Goal: Task Accomplishment & Management: Use online tool/utility

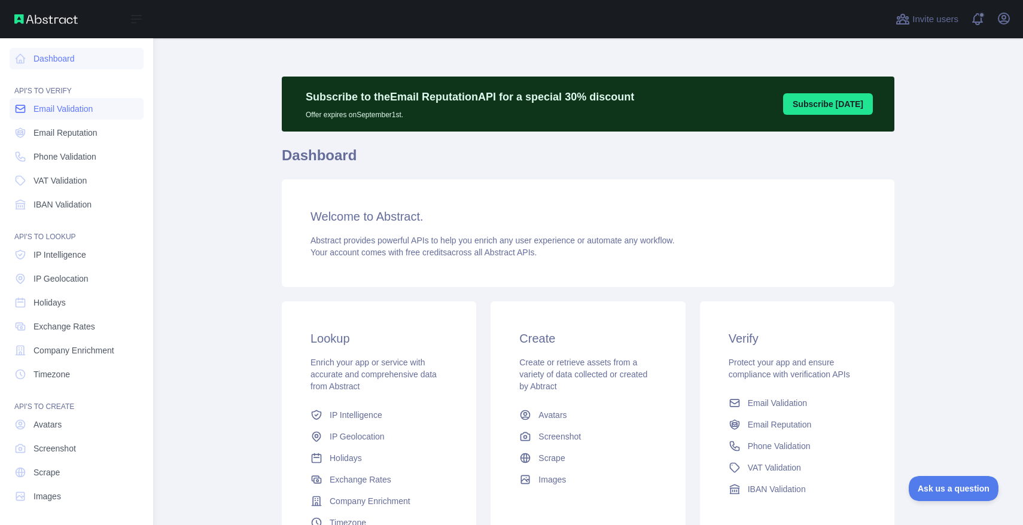
click at [83, 107] on span "Email Validation" at bounding box center [62, 109] width 59 height 12
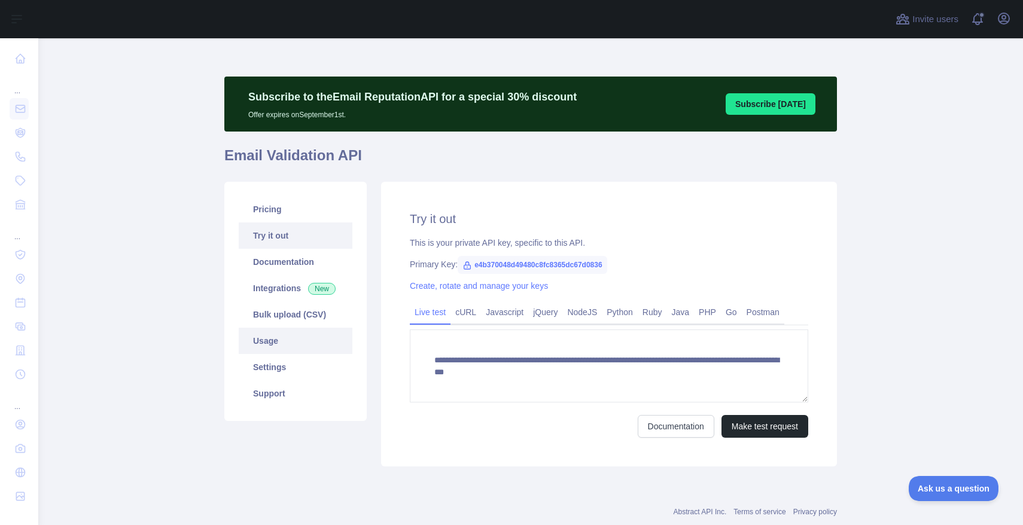
click at [280, 346] on link "Usage" at bounding box center [296, 341] width 114 height 26
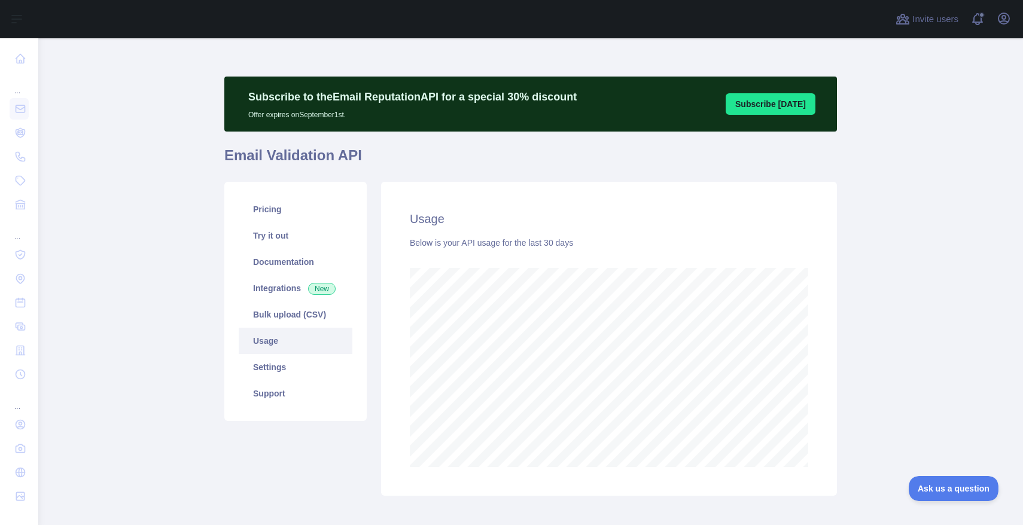
scroll to position [487, 984]
click at [273, 315] on link "Bulk upload (CSV)" at bounding box center [296, 314] width 114 height 26
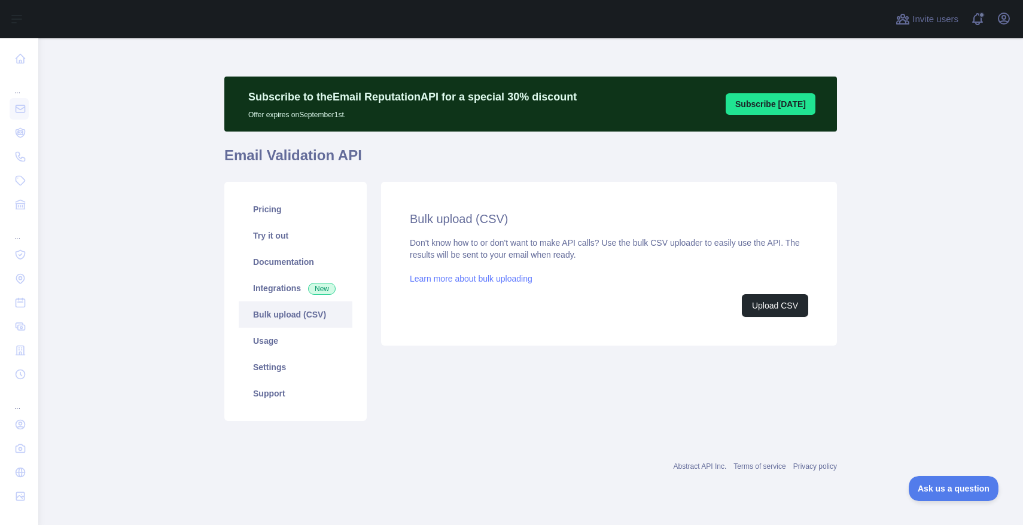
click at [499, 278] on link "Learn more about bulk uploading" at bounding box center [471, 279] width 123 height 10
click at [765, 299] on button "Upload CSV" at bounding box center [775, 305] width 66 height 23
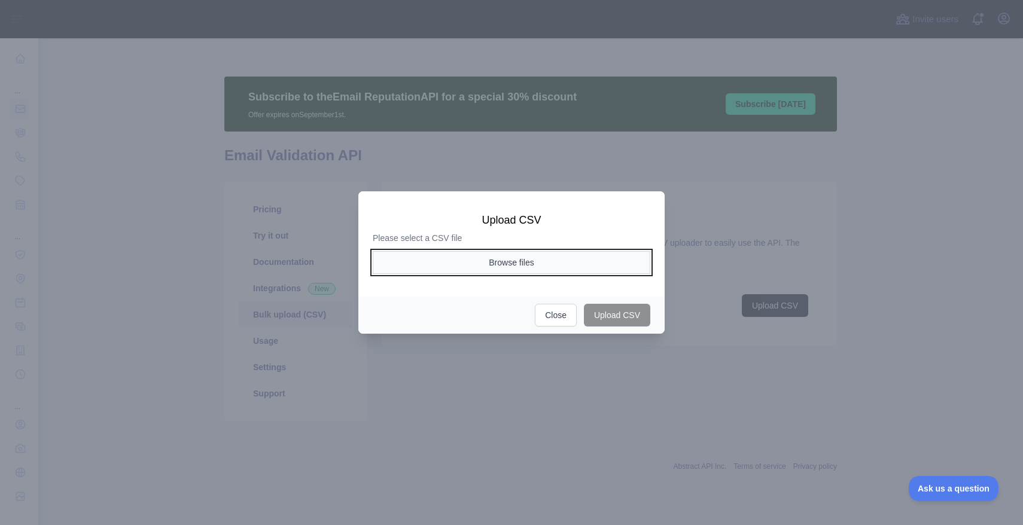
click at [518, 264] on button "Browse files" at bounding box center [511, 262] width 277 height 23
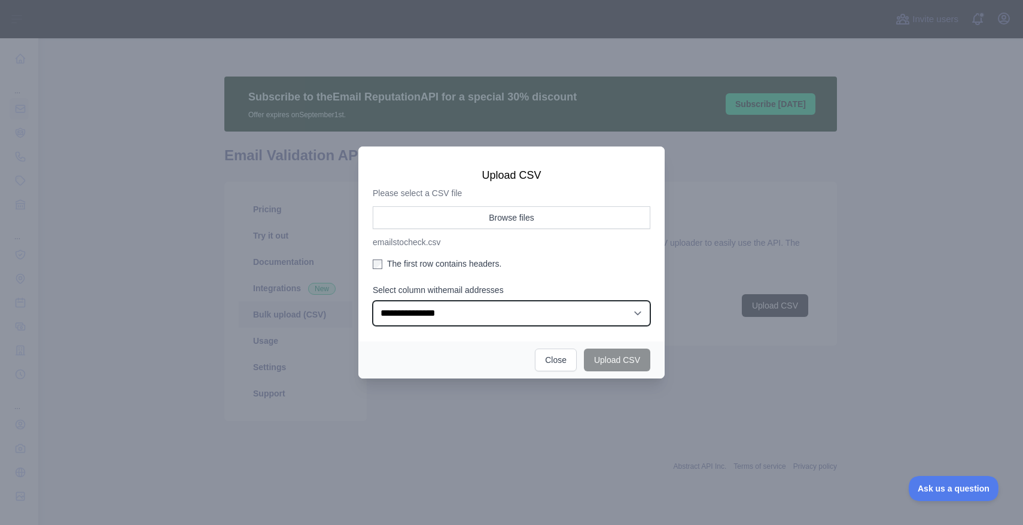
click at [632, 312] on select "**********" at bounding box center [511, 313] width 277 height 25
click at [373, 301] on select "**********" at bounding box center [511, 313] width 277 height 25
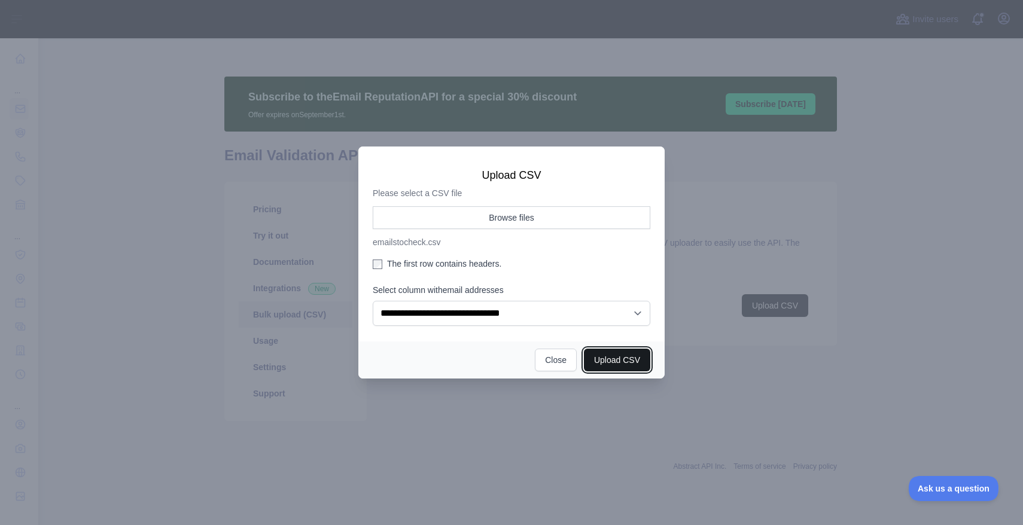
click at [628, 362] on button "Upload CSV" at bounding box center [617, 360] width 66 height 23
select select "**"
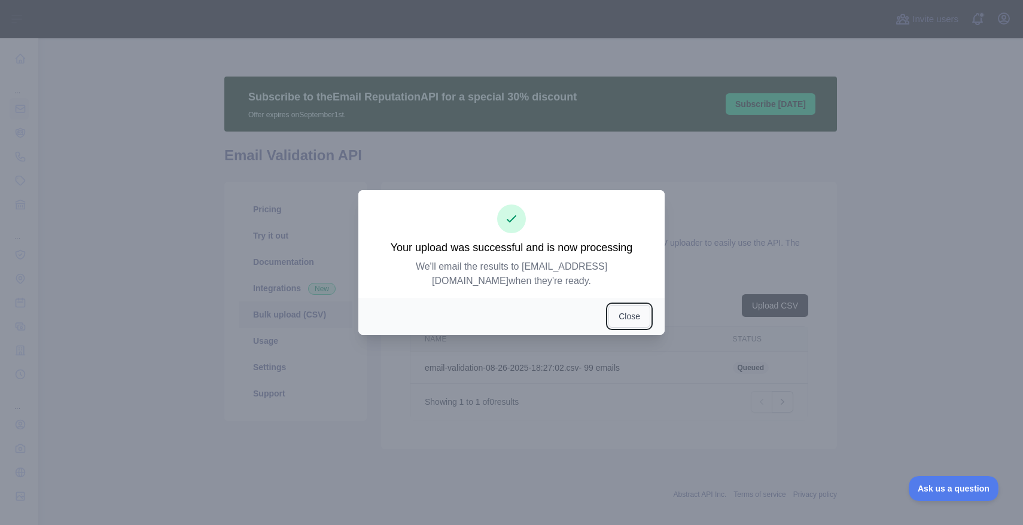
click at [639, 319] on button "Close" at bounding box center [629, 316] width 42 height 23
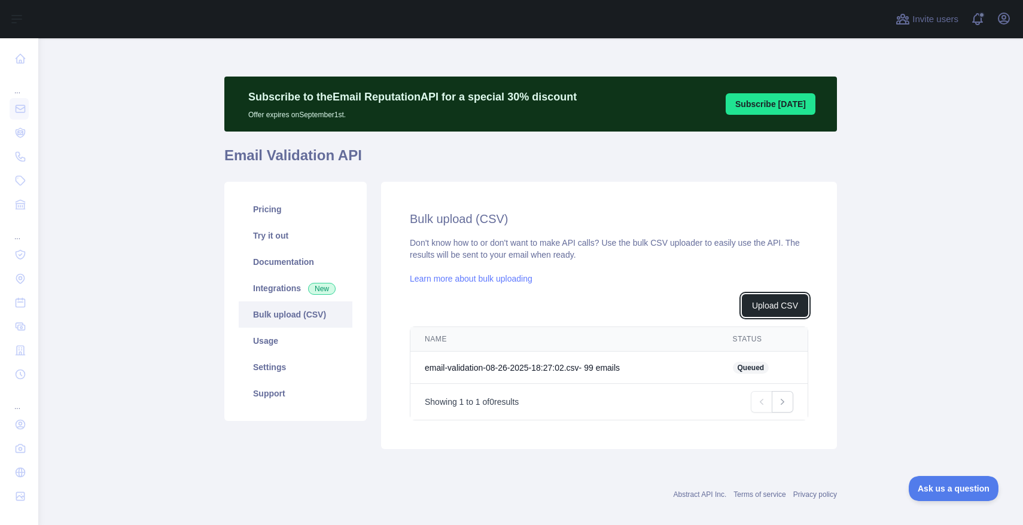
scroll to position [12, 0]
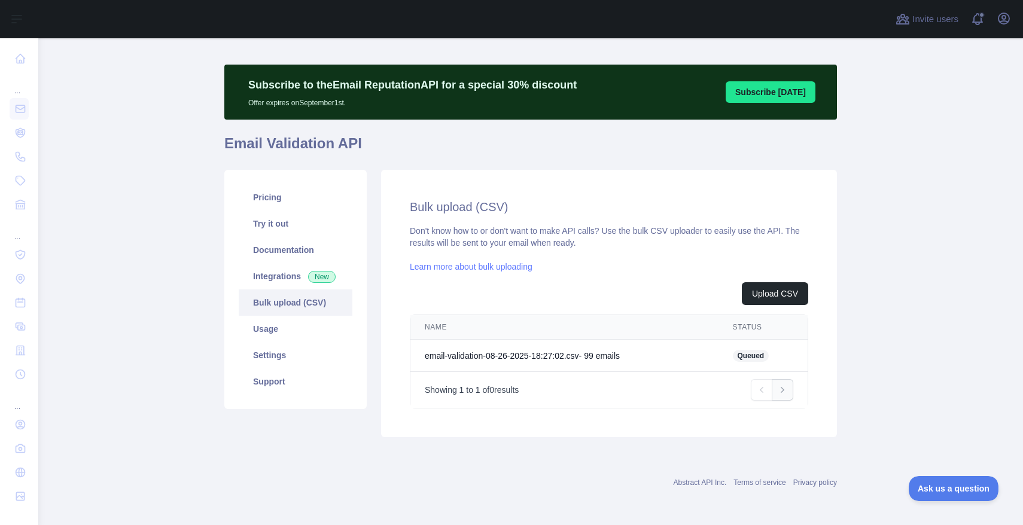
click at [784, 389] on icon "Pagination" at bounding box center [782, 390] width 12 height 12
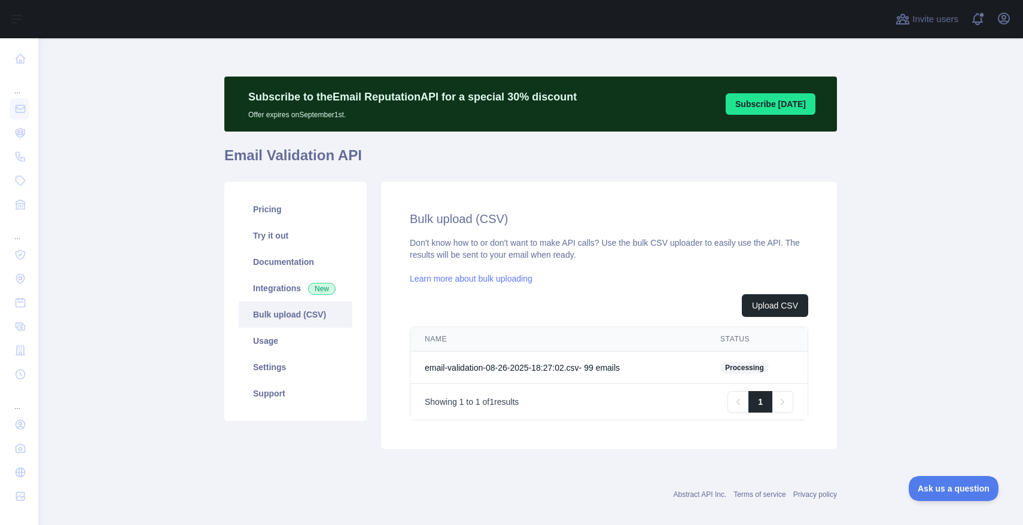
click at [266, 313] on link "Bulk upload (CSV)" at bounding box center [296, 314] width 114 height 26
click at [267, 349] on link "Usage" at bounding box center [296, 341] width 114 height 26
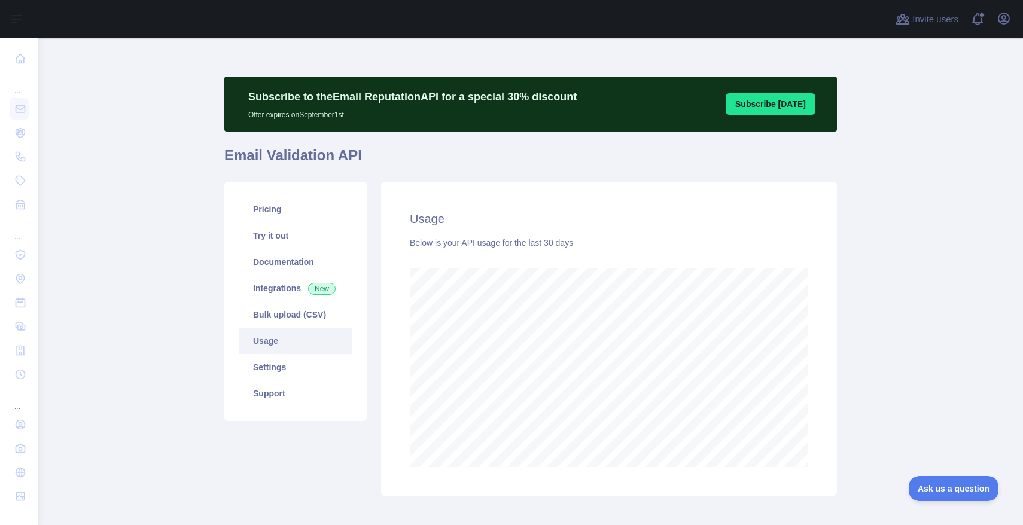
scroll to position [487, 984]
click at [279, 319] on link "Bulk upload (CSV)" at bounding box center [296, 314] width 114 height 26
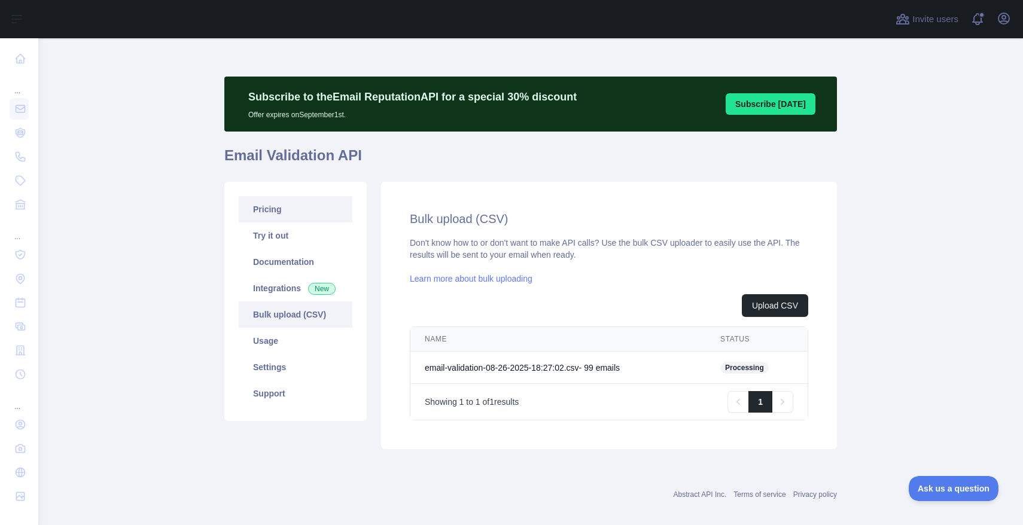
click at [284, 206] on link "Pricing" at bounding box center [296, 209] width 114 height 26
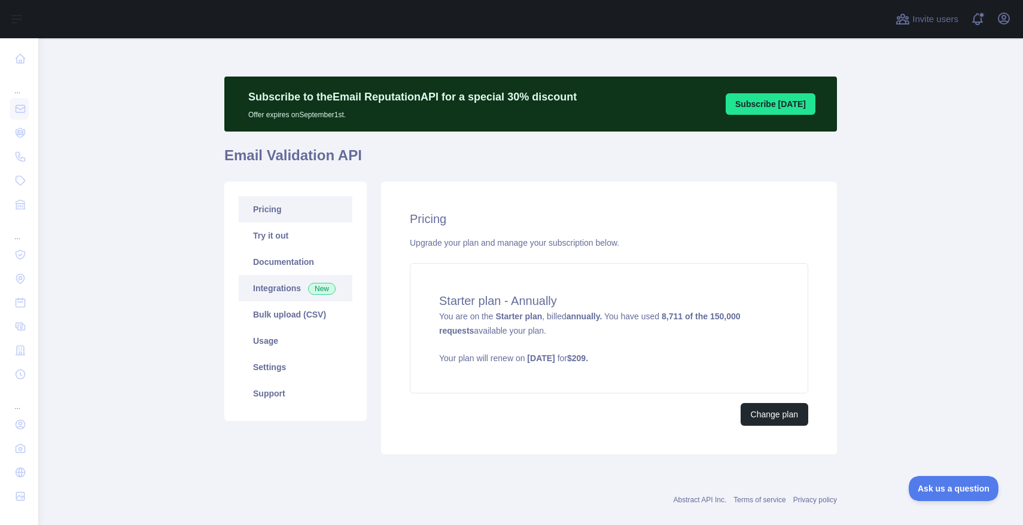
click at [291, 292] on link "Integrations New" at bounding box center [296, 288] width 114 height 26
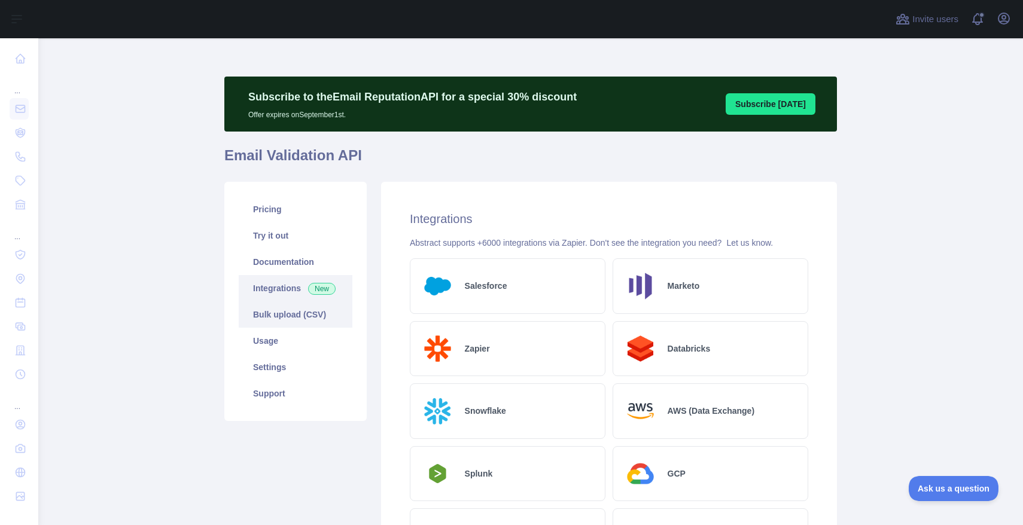
click at [305, 317] on link "Bulk upload (CSV)" at bounding box center [296, 314] width 114 height 26
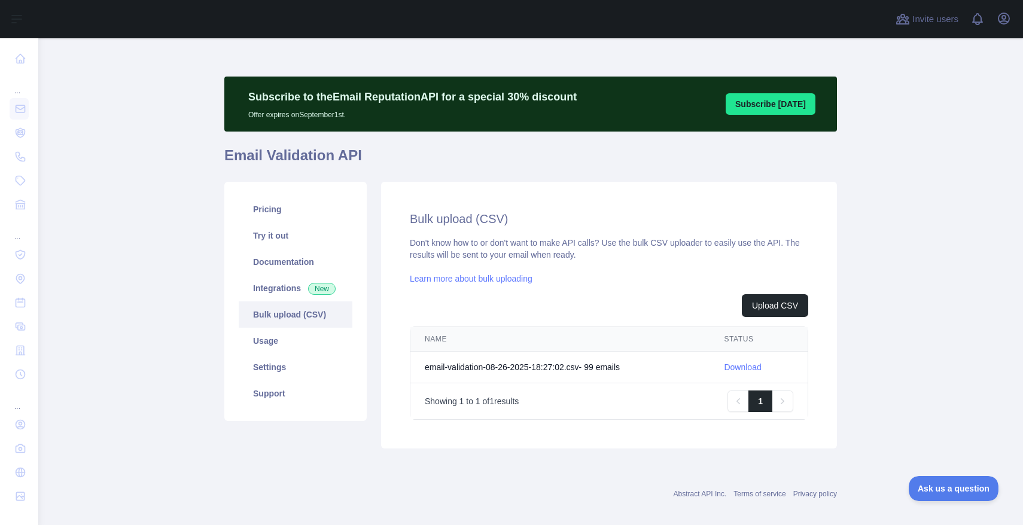
click at [751, 367] on link "Download" at bounding box center [742, 367] width 37 height 10
